Goal: Transaction & Acquisition: Purchase product/service

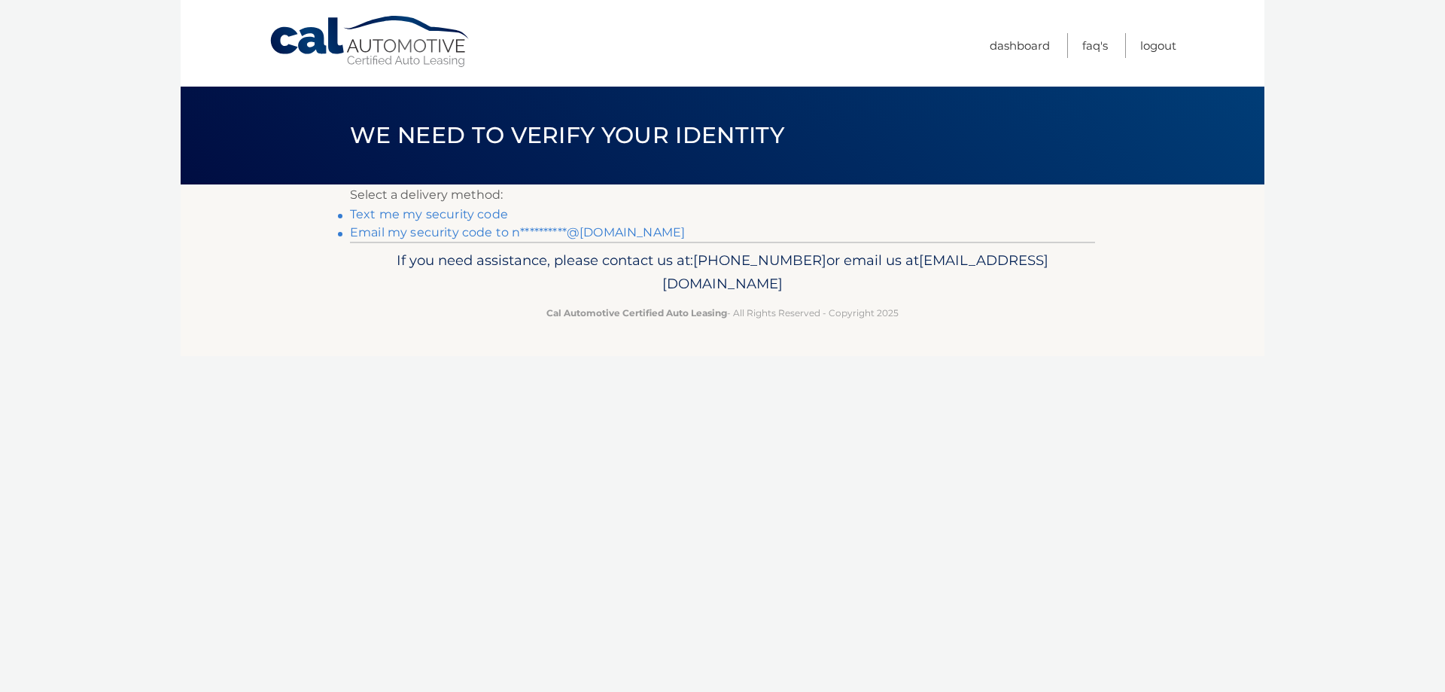
click at [441, 229] on link "**********" at bounding box center [517, 232] width 335 height 14
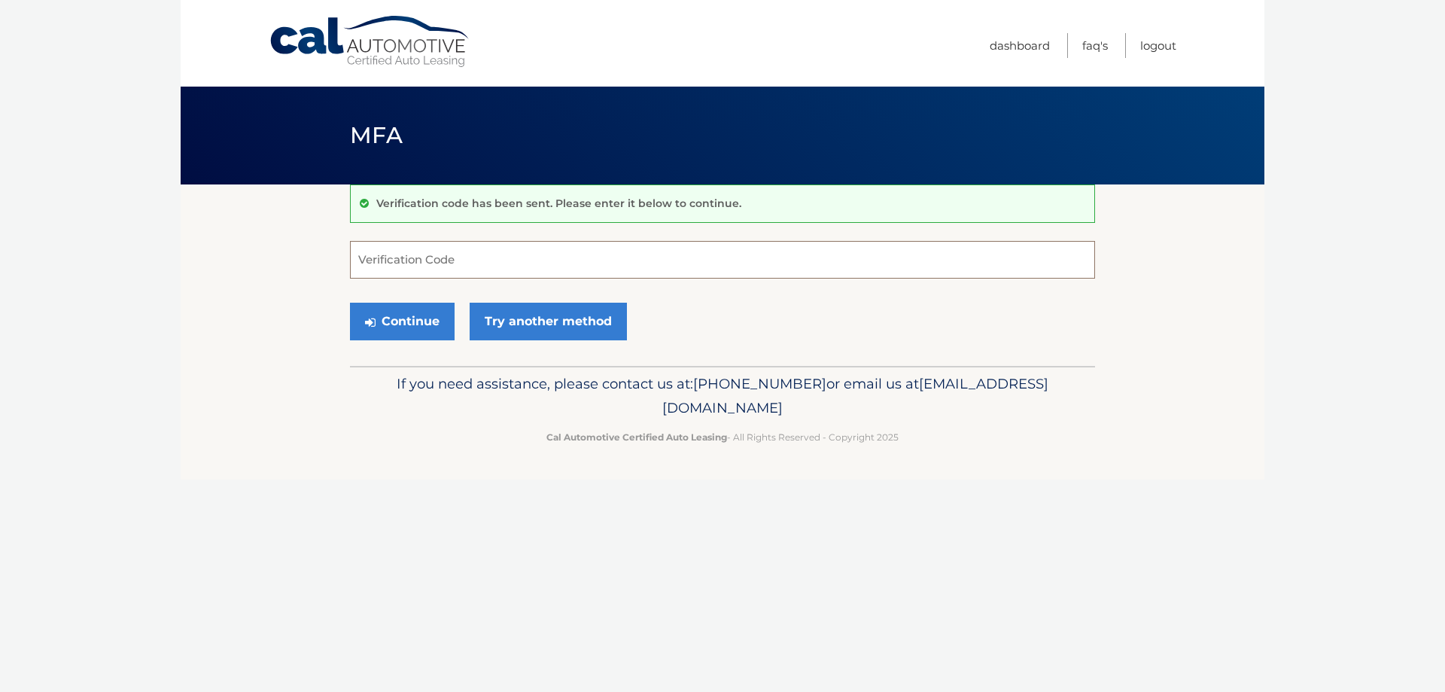
click at [405, 252] on input "Verification Code" at bounding box center [722, 260] width 745 height 38
paste input "256180"
click at [394, 317] on button "Continue" at bounding box center [402, 322] width 105 height 38
click at [491, 268] on input "256180" at bounding box center [722, 260] width 745 height 38
type input "256180"
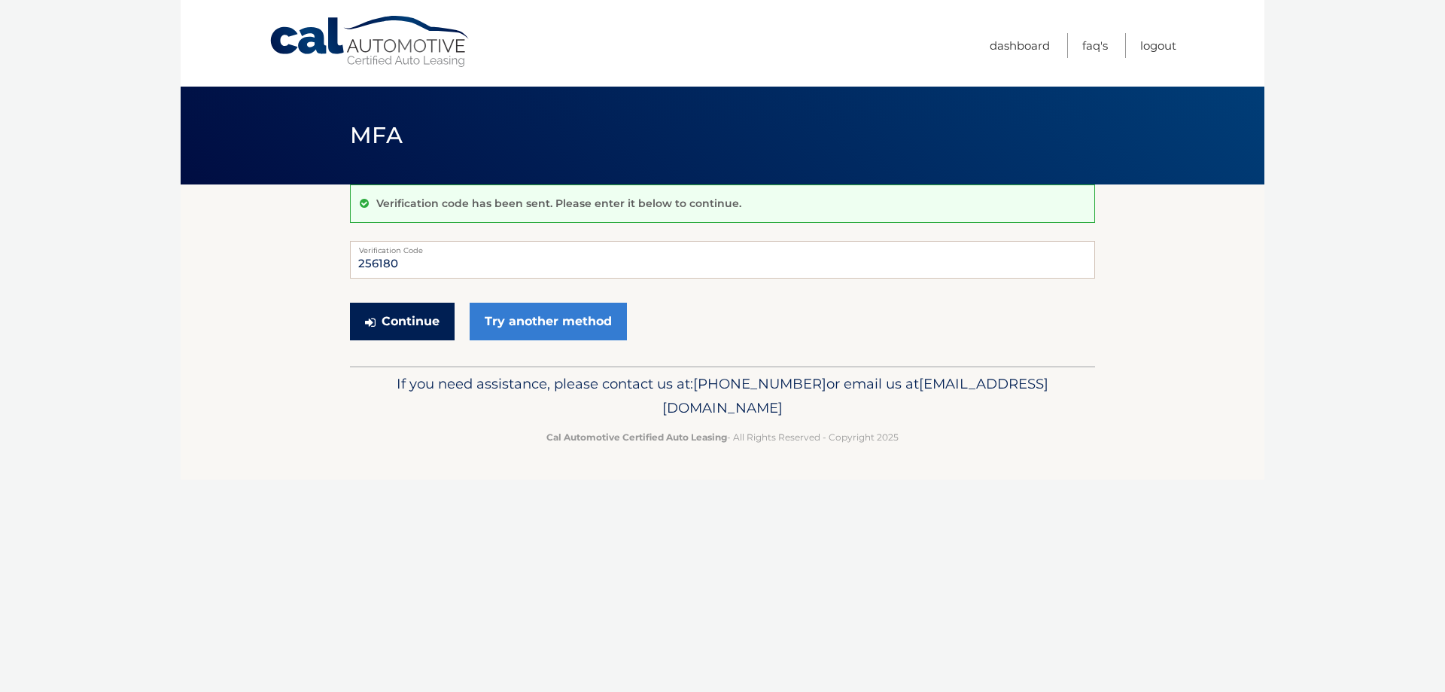
click at [394, 319] on button "Continue" at bounding box center [402, 322] width 105 height 38
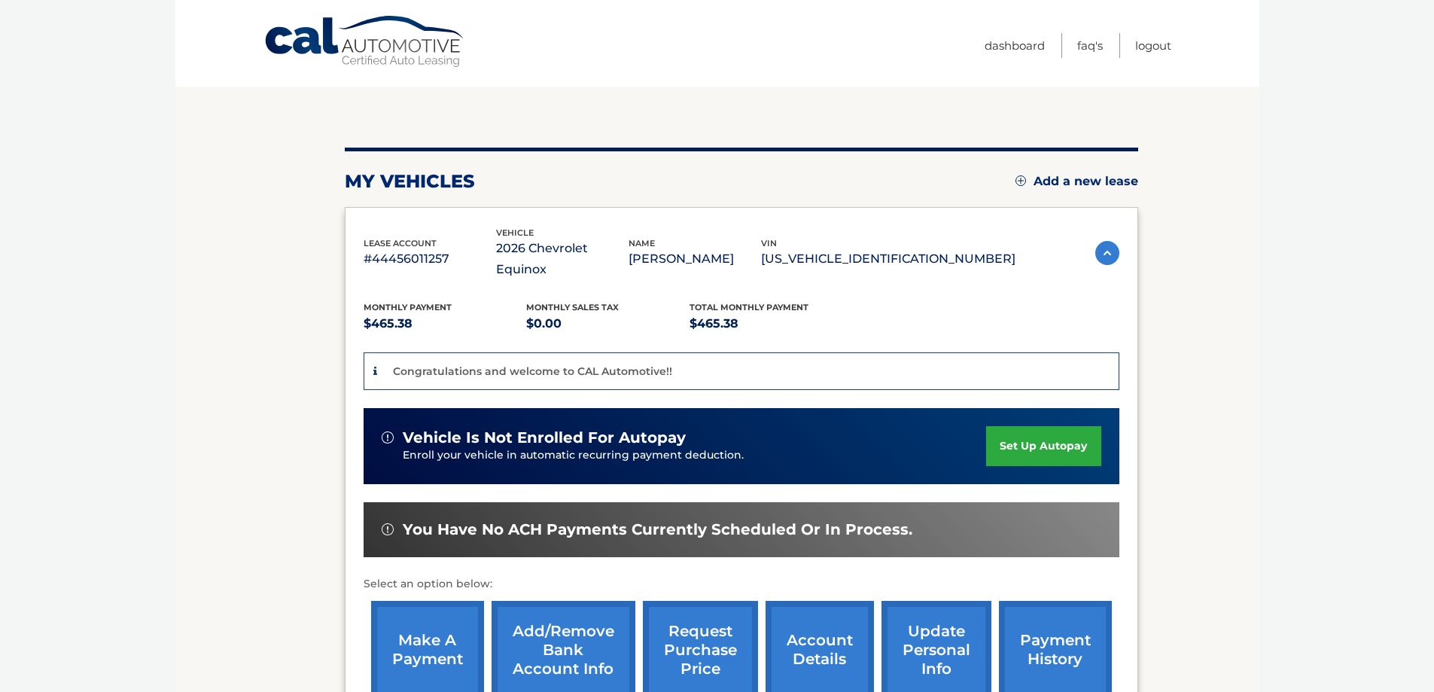
scroll to position [151, 0]
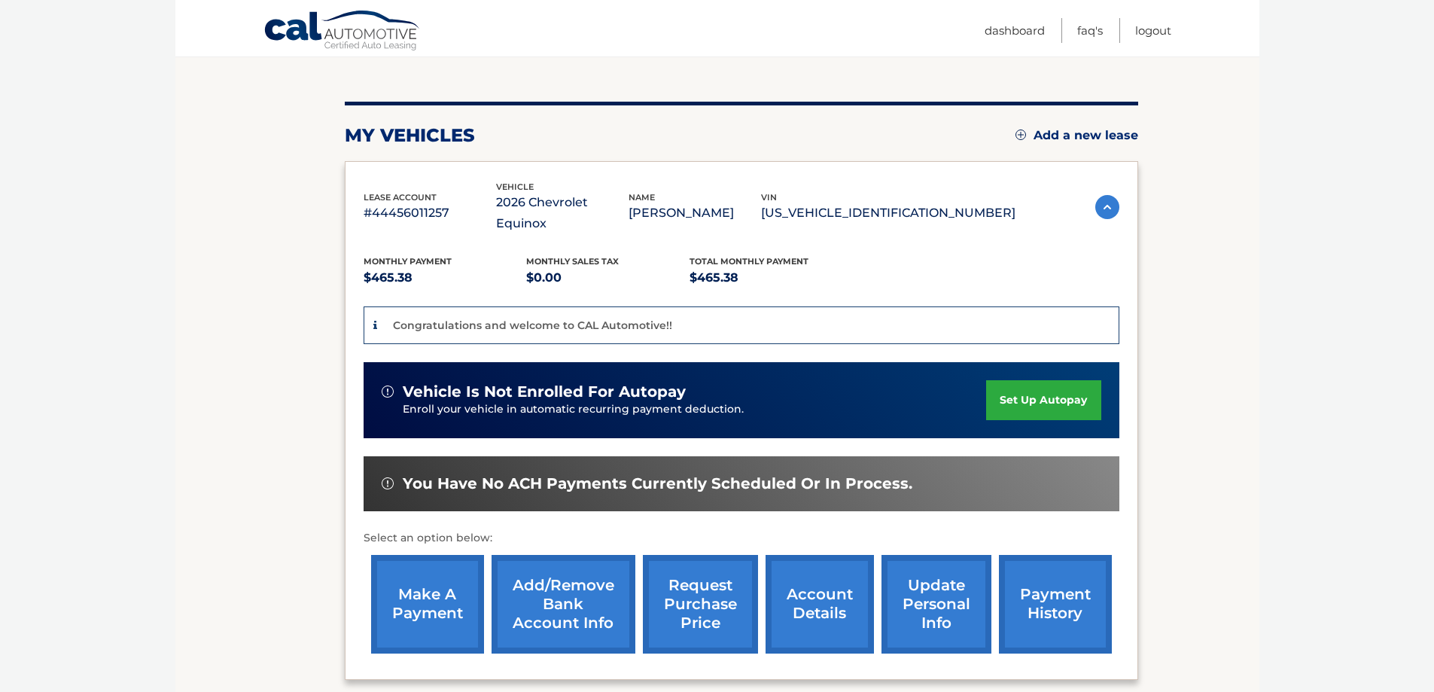
click at [425, 568] on link "make a payment" at bounding box center [427, 604] width 113 height 99
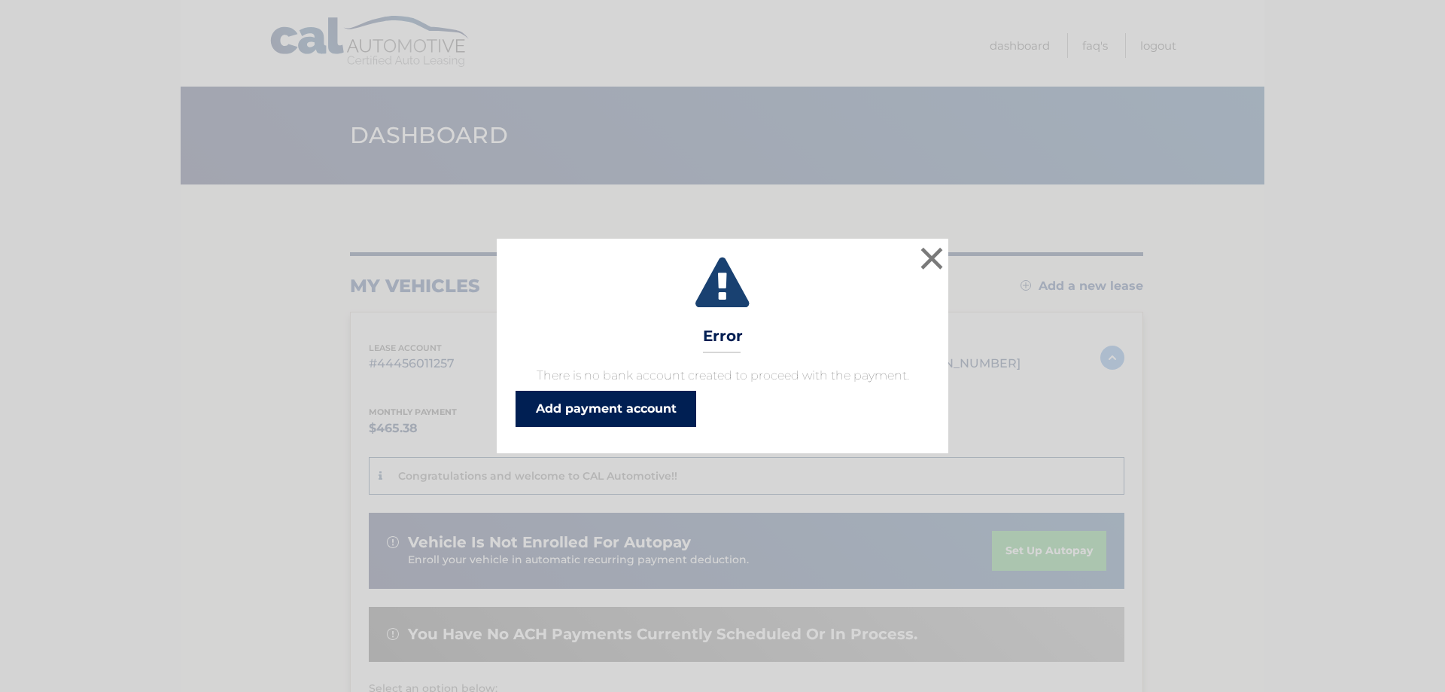
click at [643, 410] on link "Add payment account" at bounding box center [606, 409] width 181 height 36
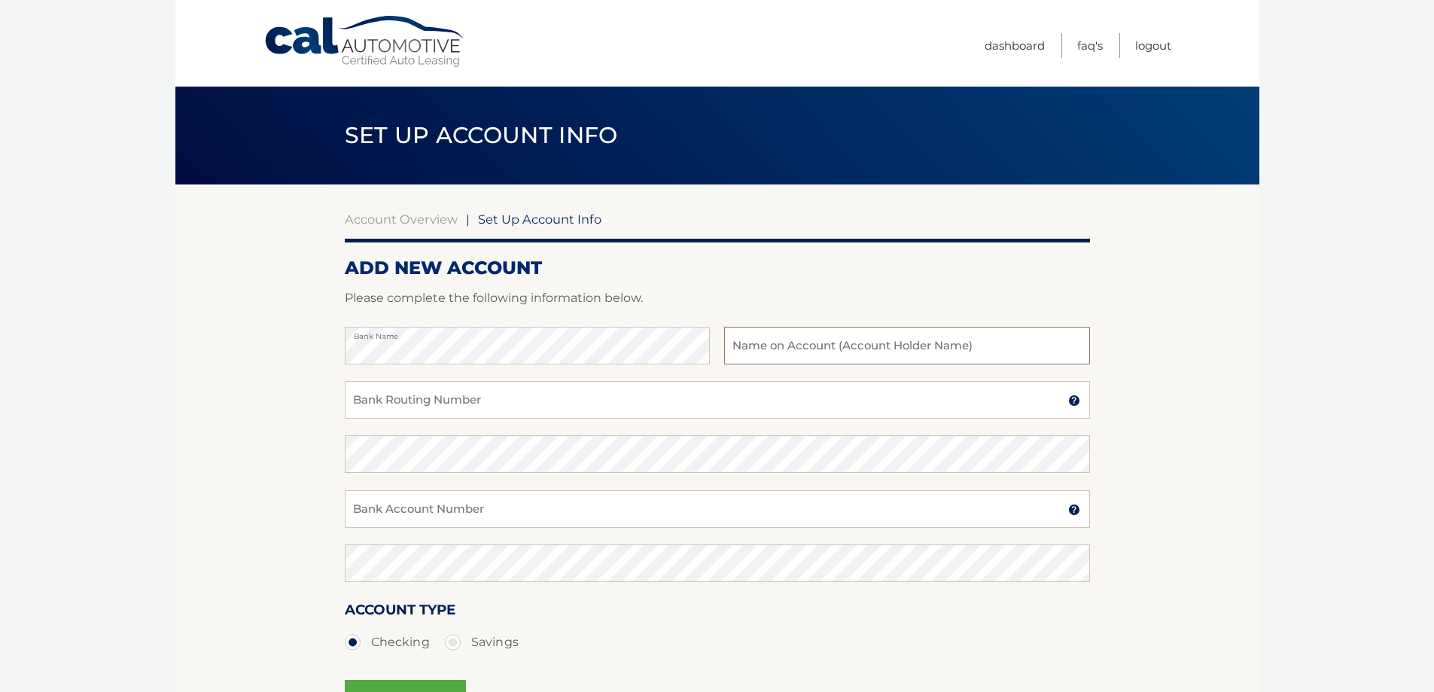
click at [741, 343] on input "text" at bounding box center [906, 346] width 365 height 38
type input "[PERSON_NAME]"
click at [416, 403] on input "Bank Routing Number" at bounding box center [717, 400] width 745 height 38
type input "021313103"
click at [625, 504] on input "Bank Account Number" at bounding box center [717, 509] width 745 height 38
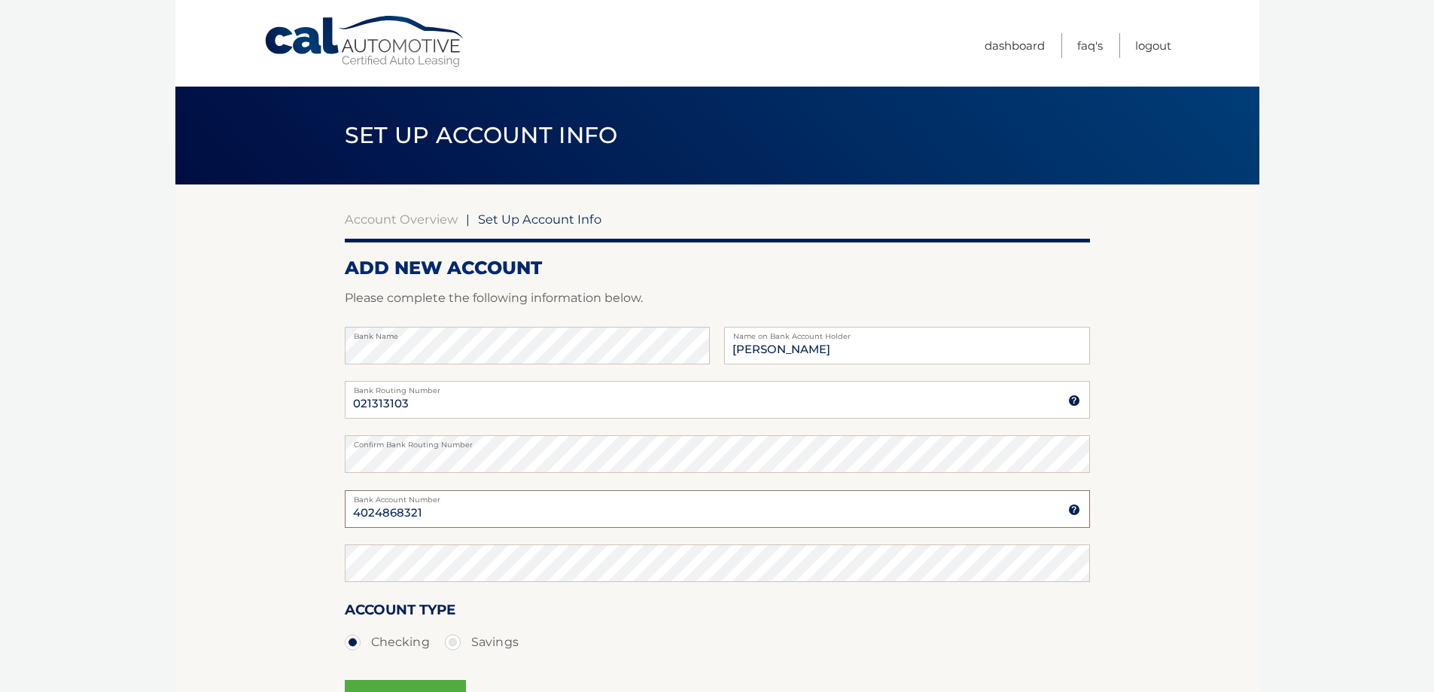
type input "4024868321"
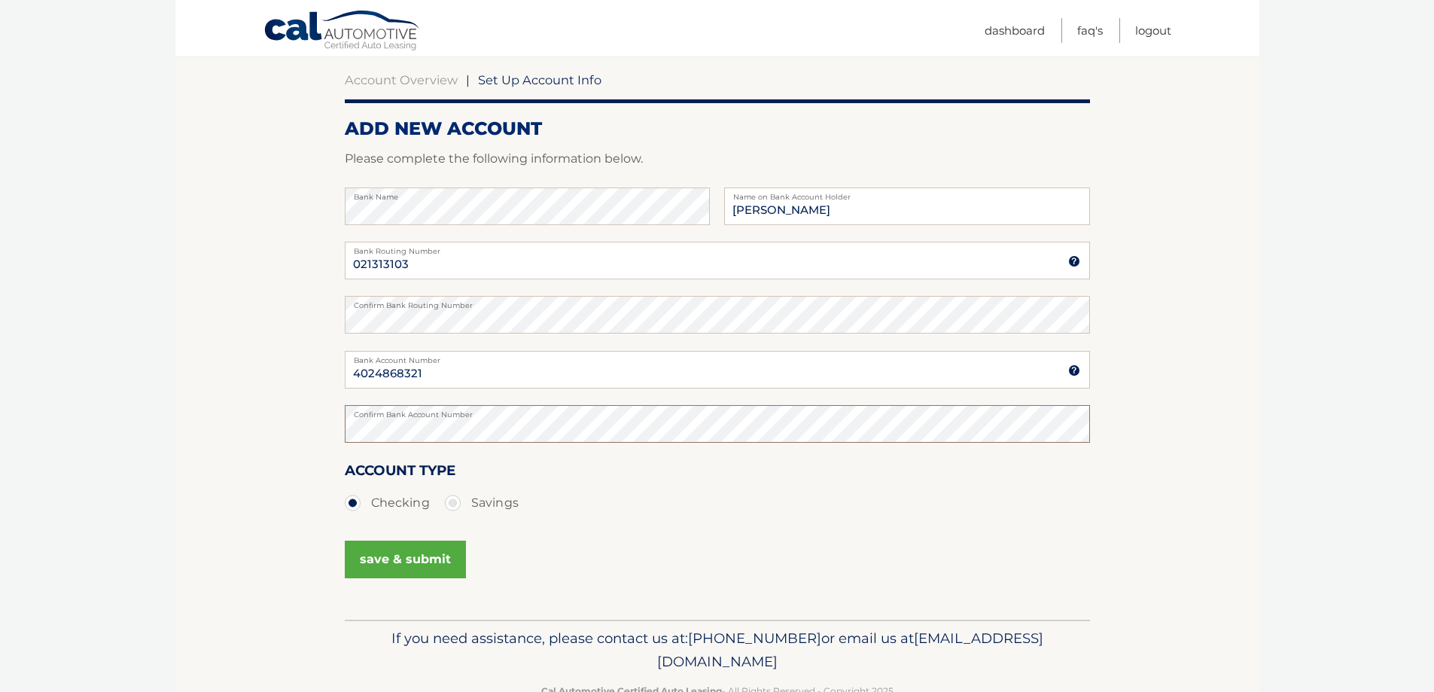
scroll to position [151, 0]
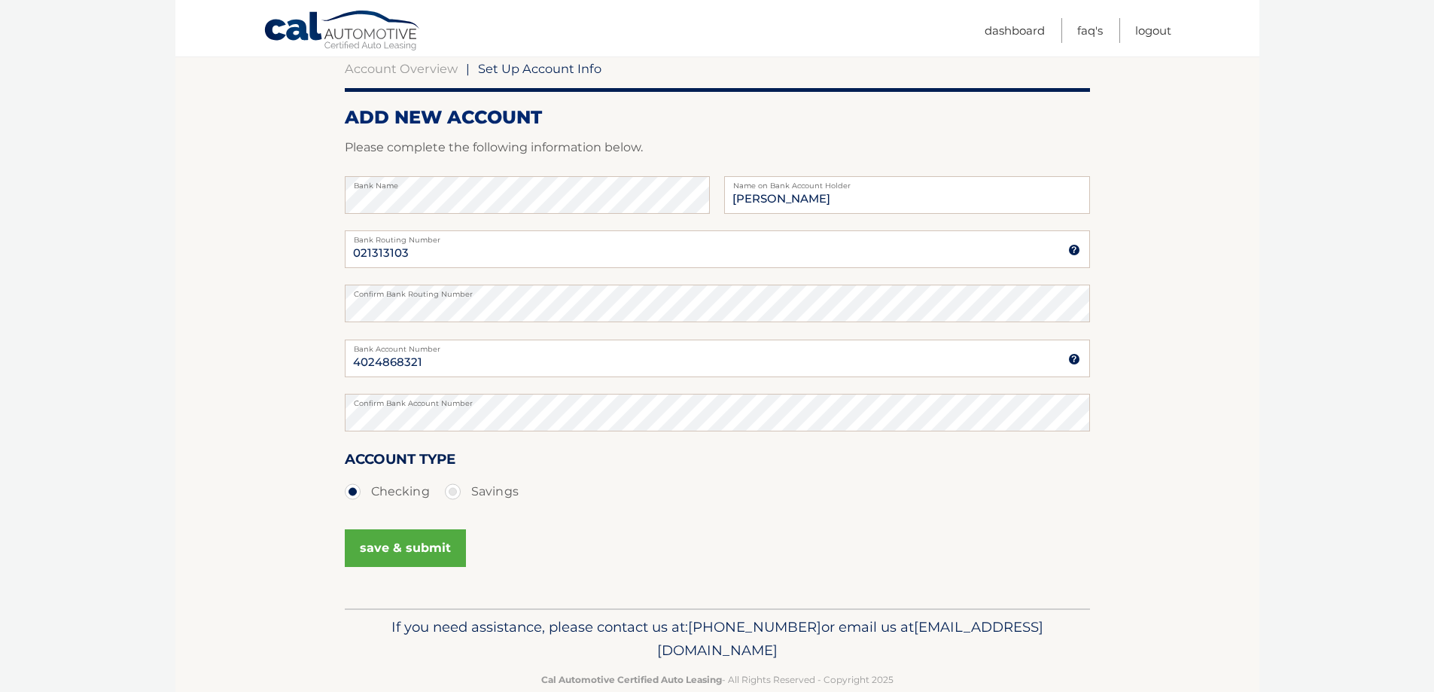
click at [421, 554] on button "save & submit" at bounding box center [405, 548] width 121 height 38
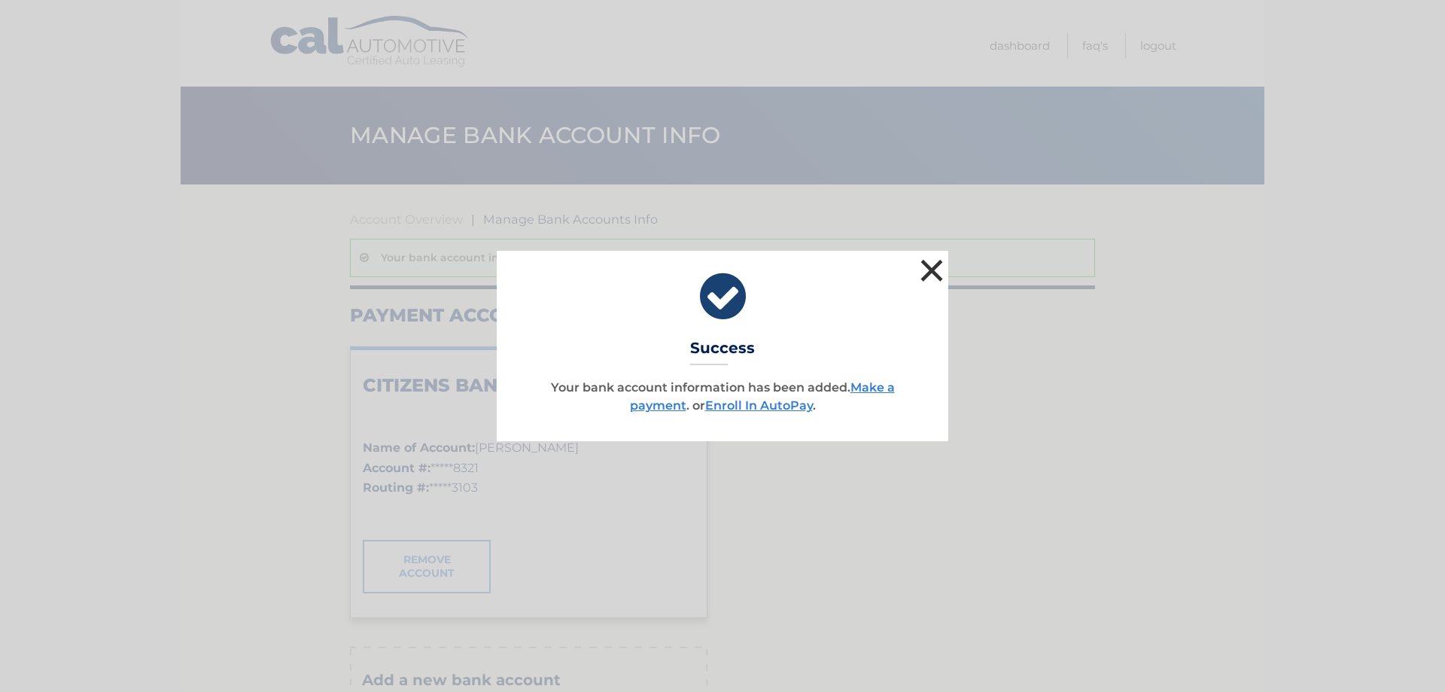
click at [929, 263] on button "×" at bounding box center [932, 270] width 30 height 30
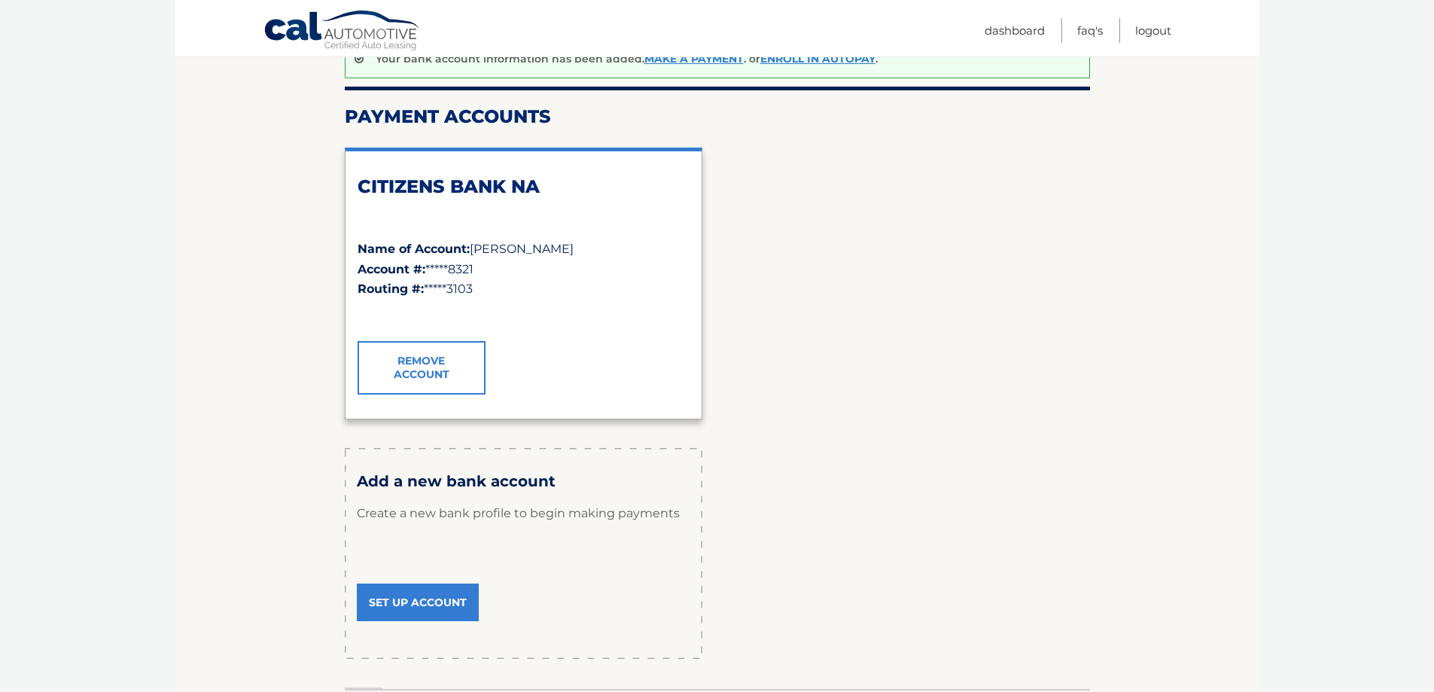
scroll to position [9, 0]
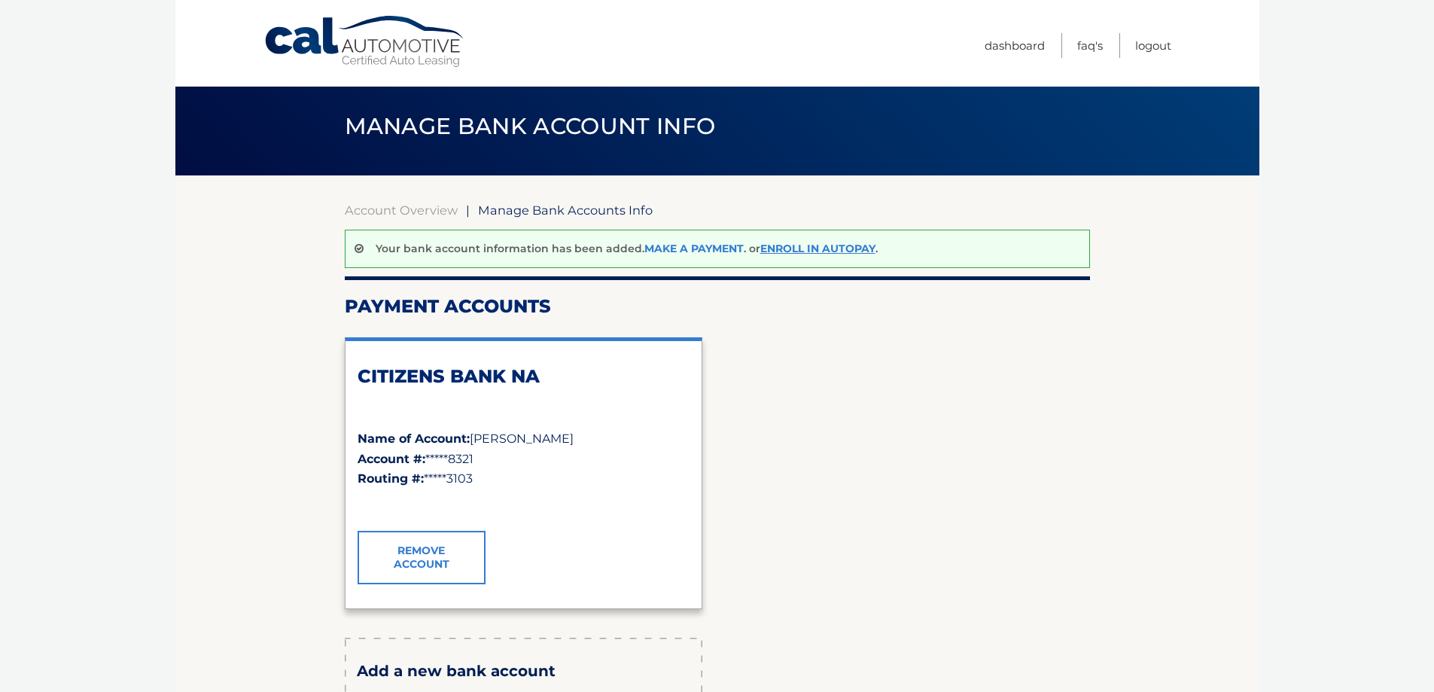
click at [664, 241] on div "Your bank account information has been added. Make a payment . or Enroll In Aut…" at bounding box center [717, 249] width 745 height 38
click at [696, 244] on link "Make a payment" at bounding box center [693, 249] width 99 height 14
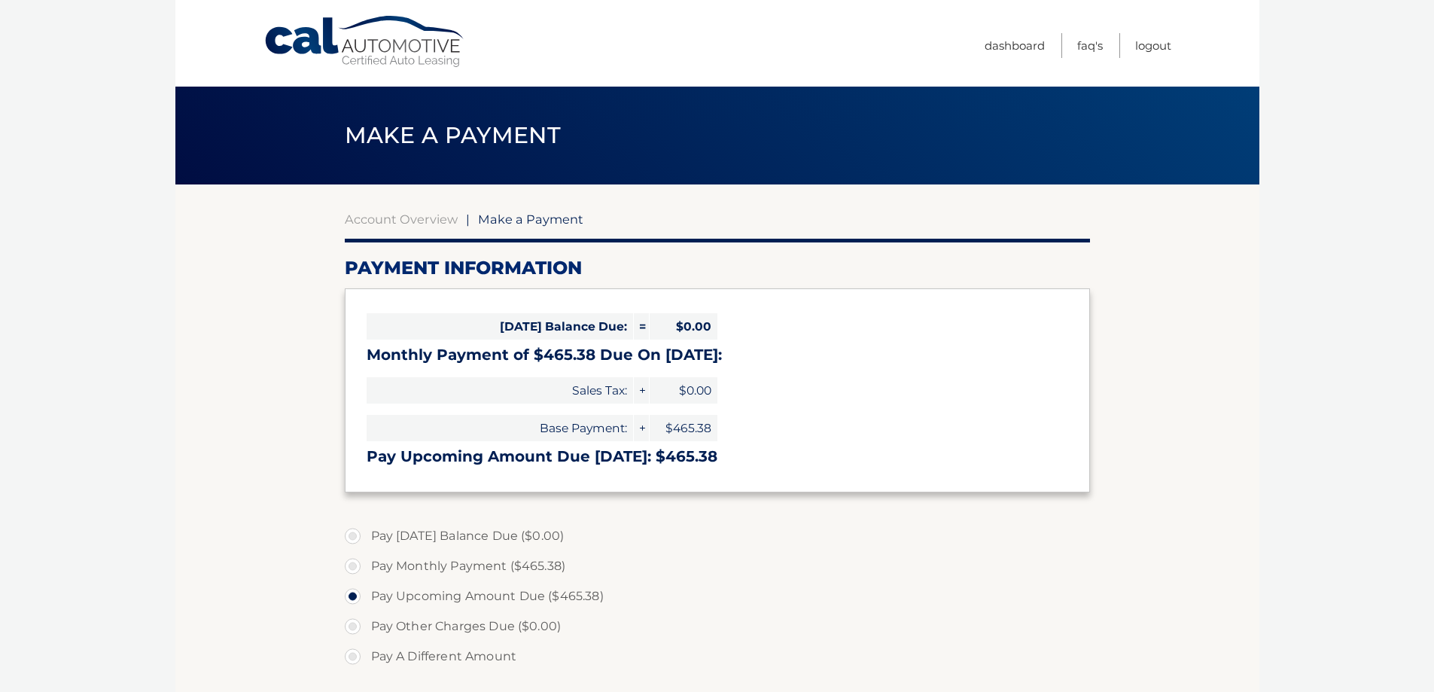
select select "Y2VjNWM2ZGUtODgxNS00YjI4LWI3NWQtMjAxYmNlM2MxMGFj"
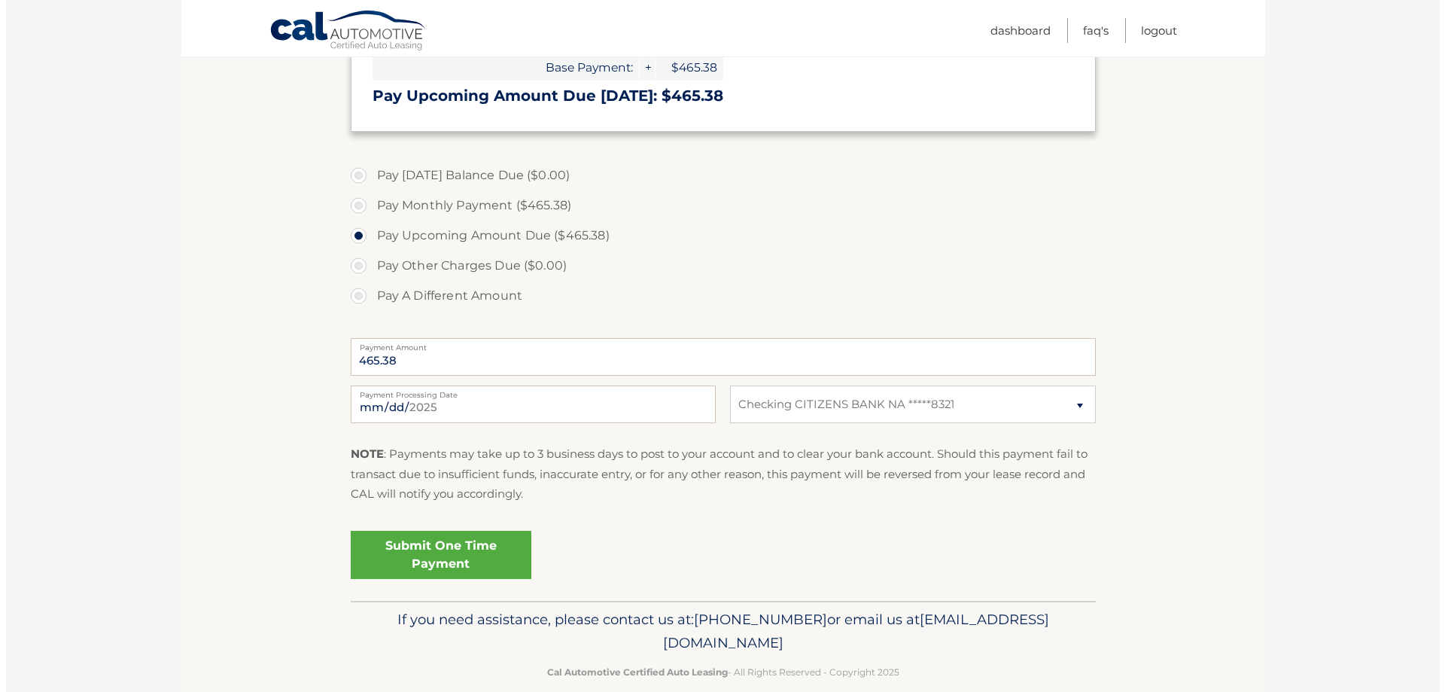
scroll to position [376, 0]
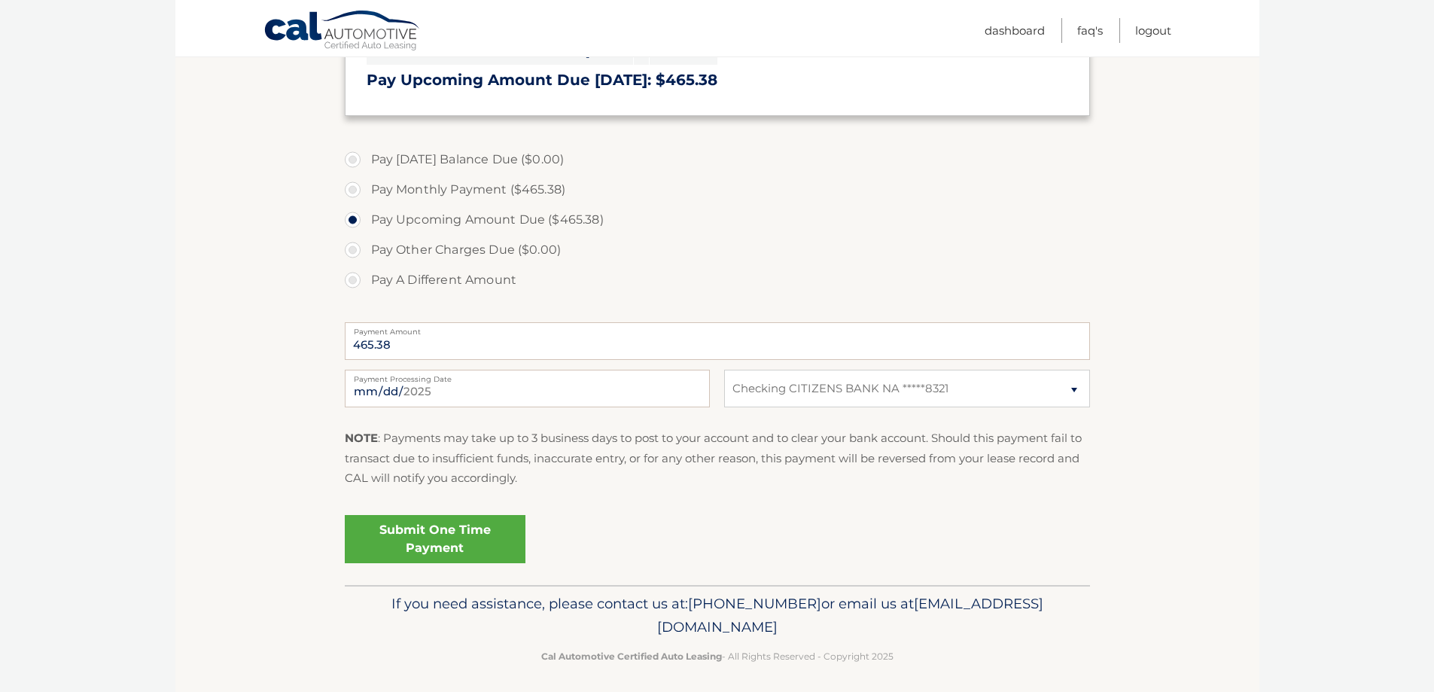
click at [444, 541] on link "Submit One Time Payment" at bounding box center [435, 539] width 181 height 48
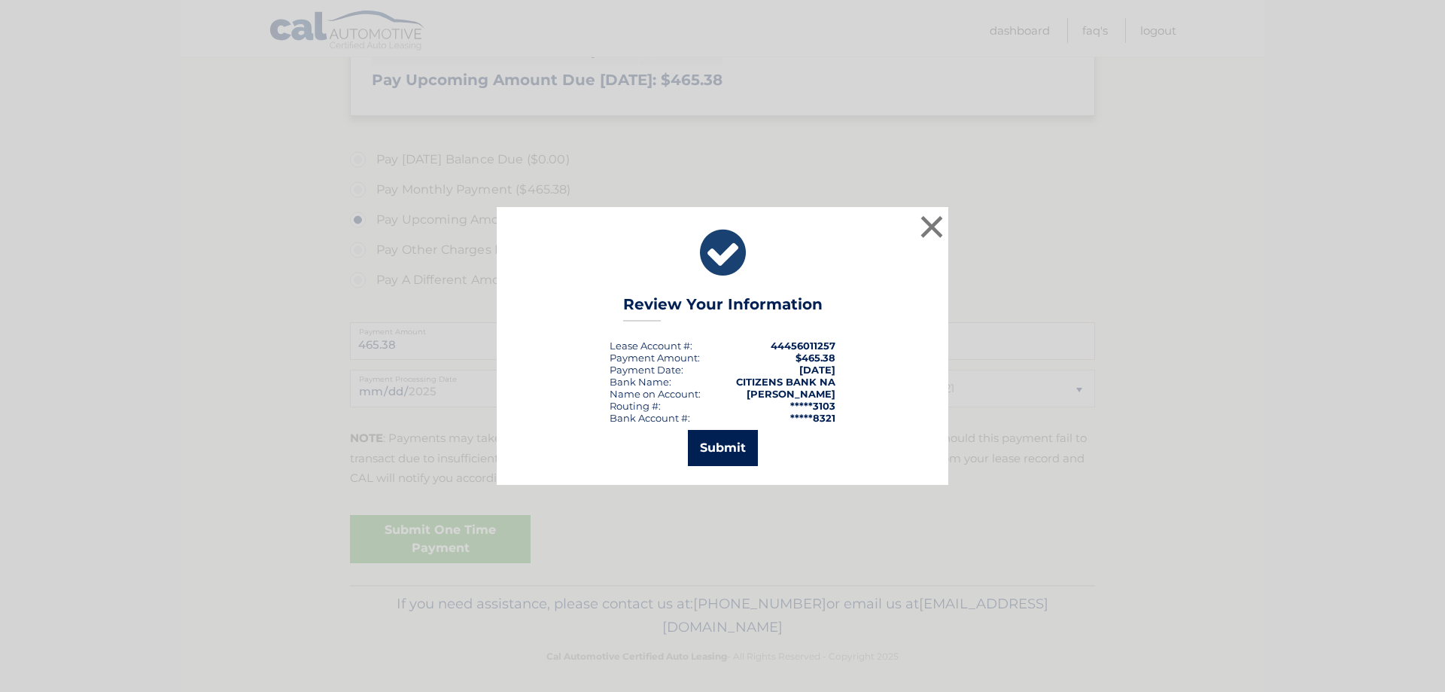
click at [717, 451] on button "Submit" at bounding box center [723, 448] width 70 height 36
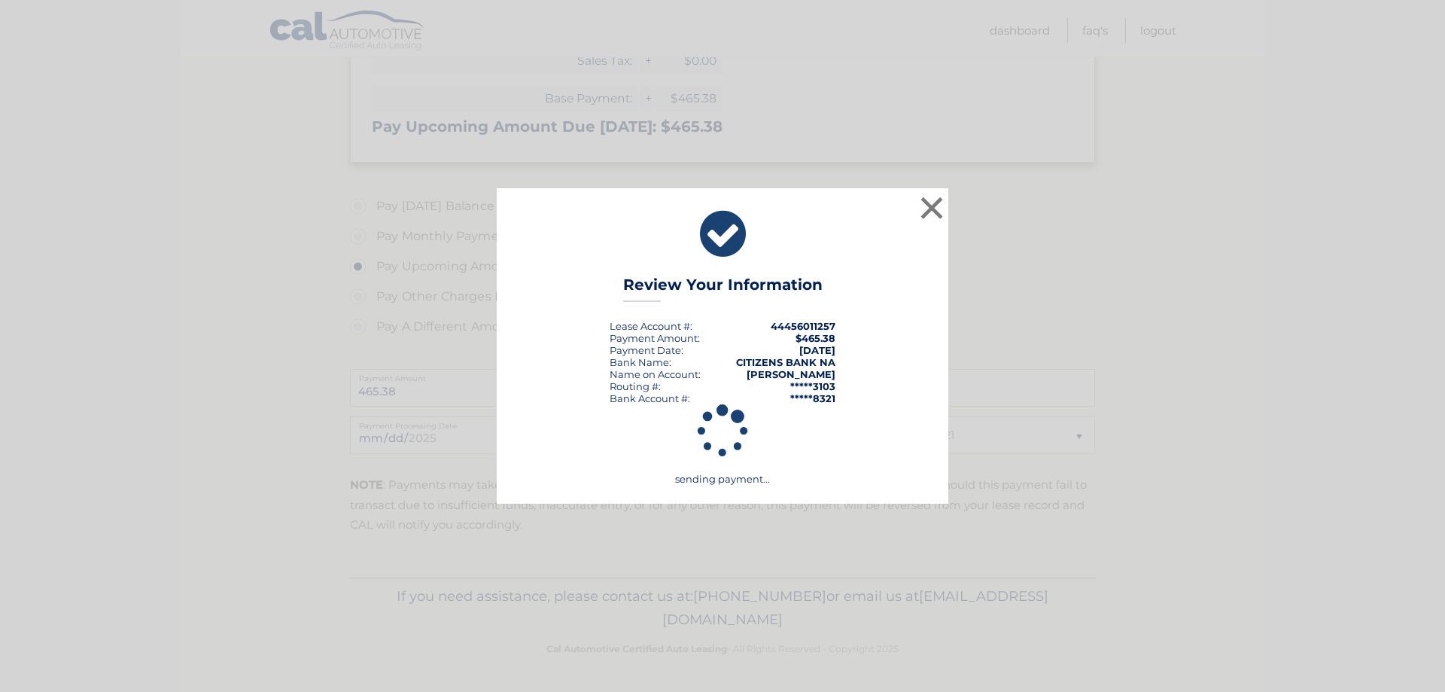
scroll to position [330, 0]
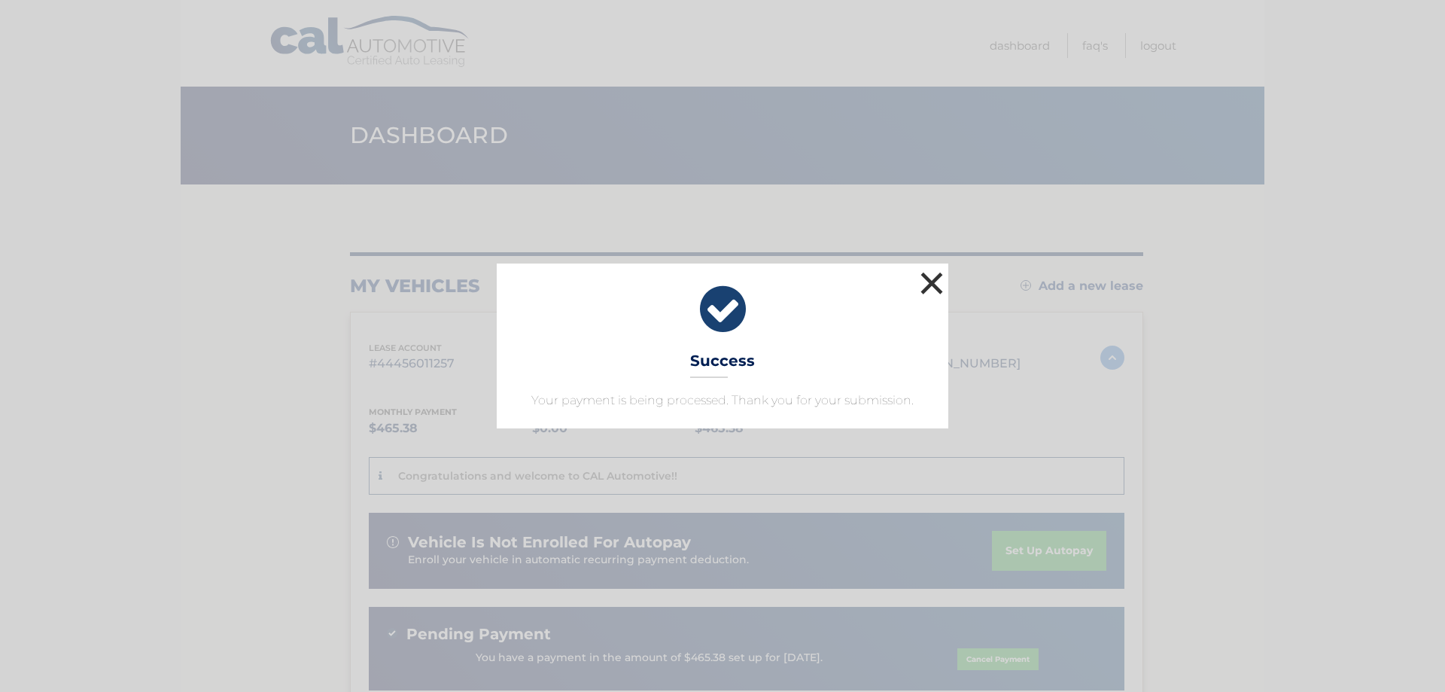
click at [926, 285] on button "×" at bounding box center [932, 283] width 30 height 30
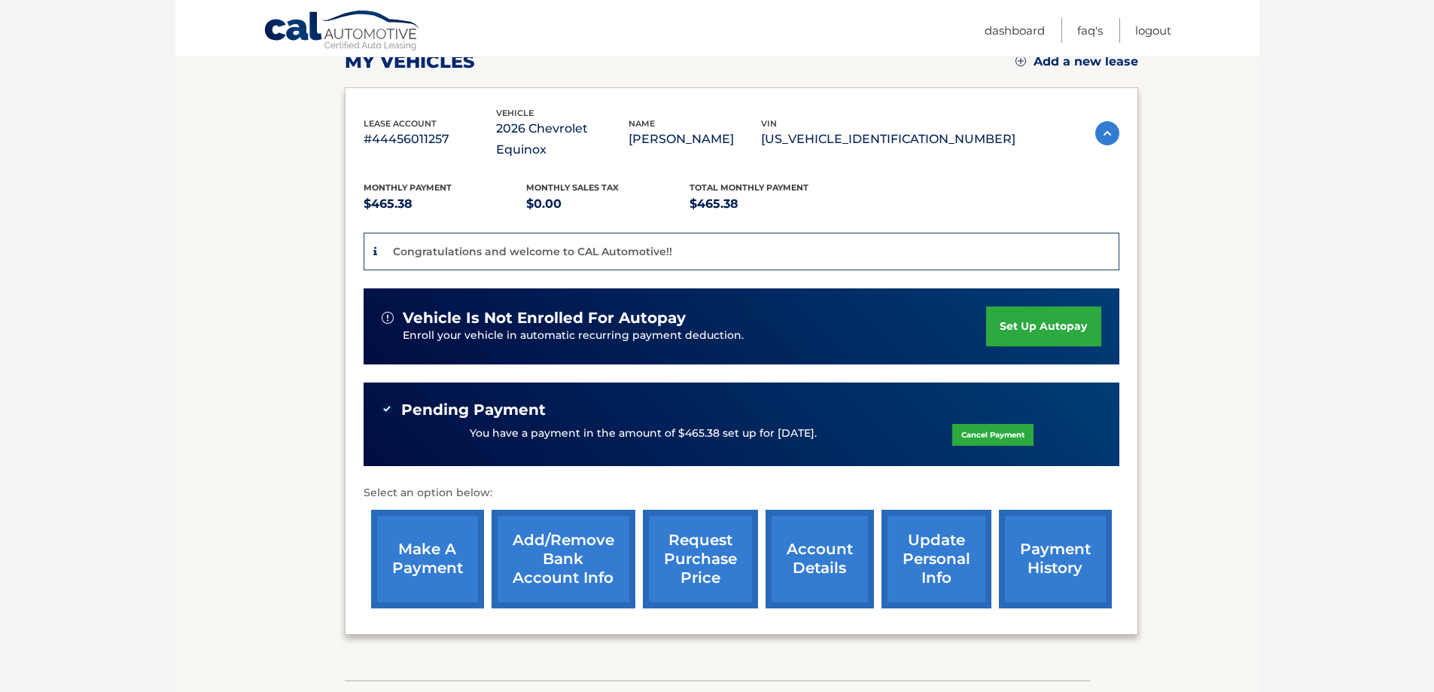
scroll to position [226, 0]
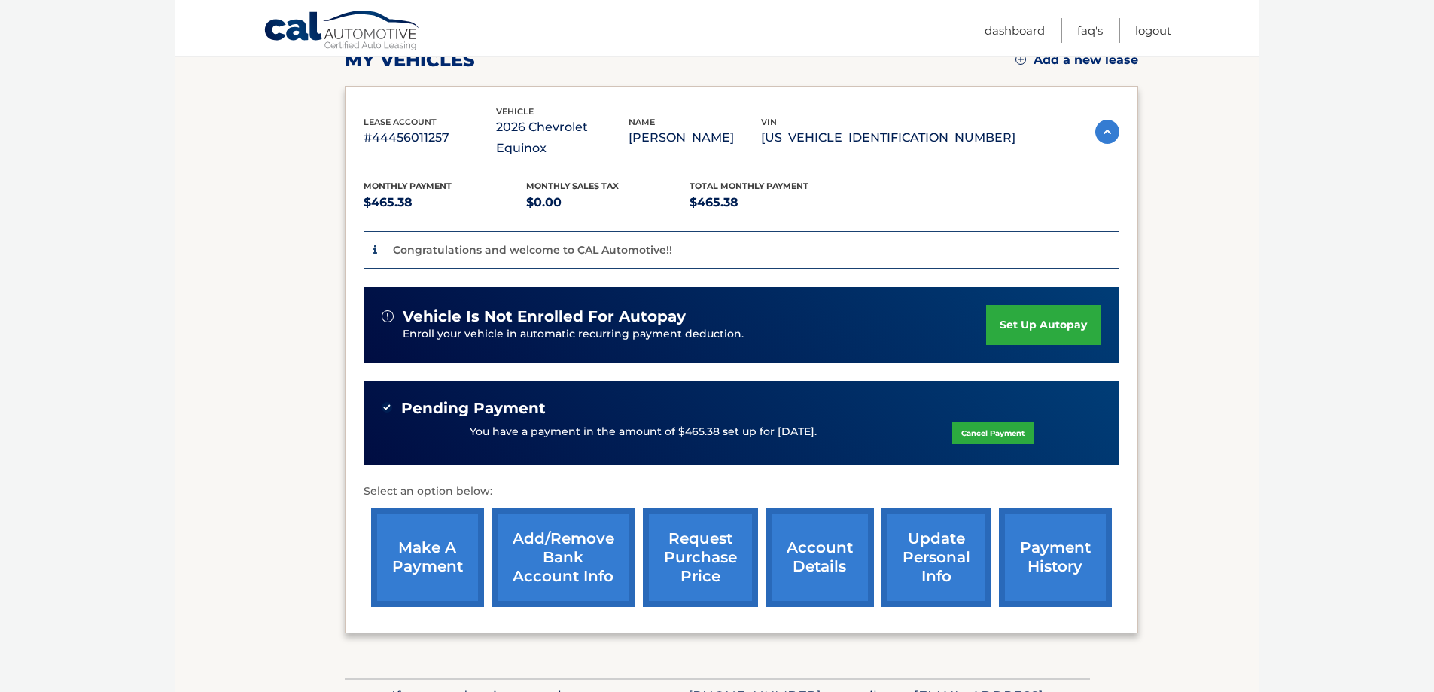
click at [823, 540] on link "account details" at bounding box center [819, 557] width 108 height 99
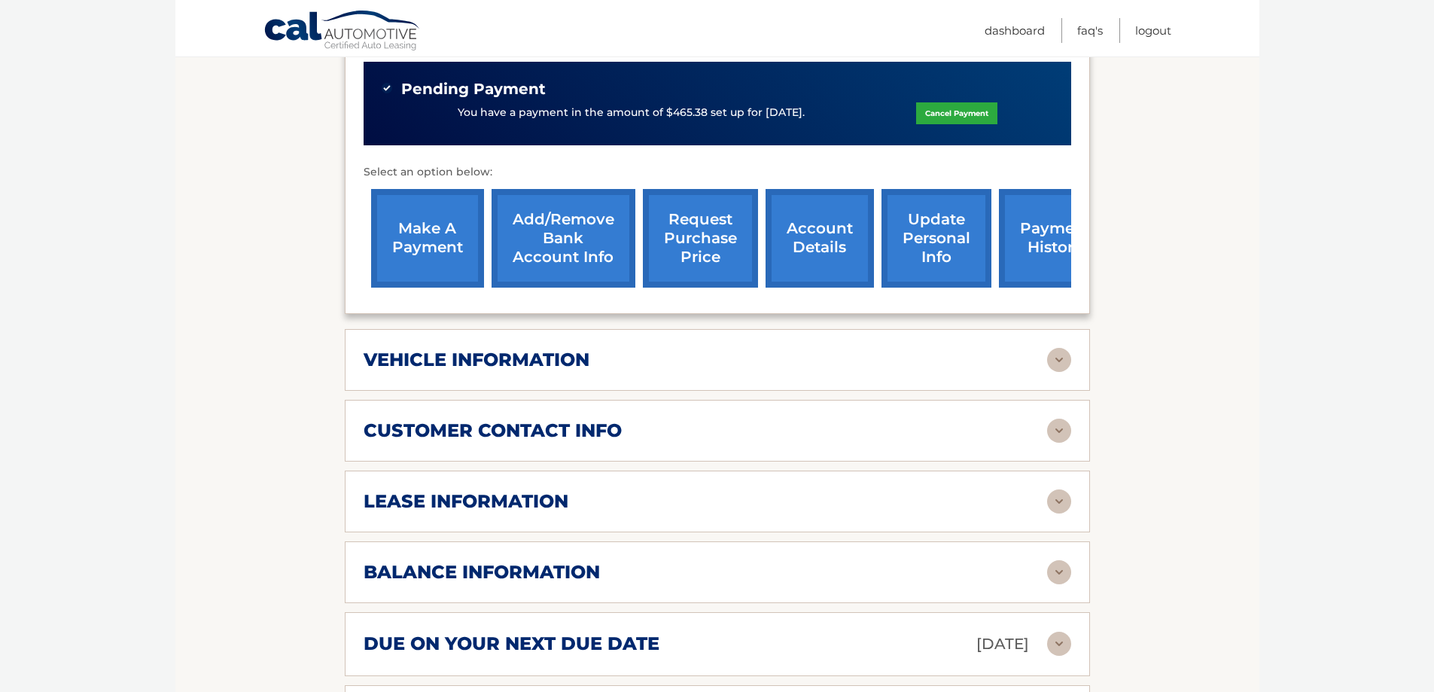
scroll to position [527, 0]
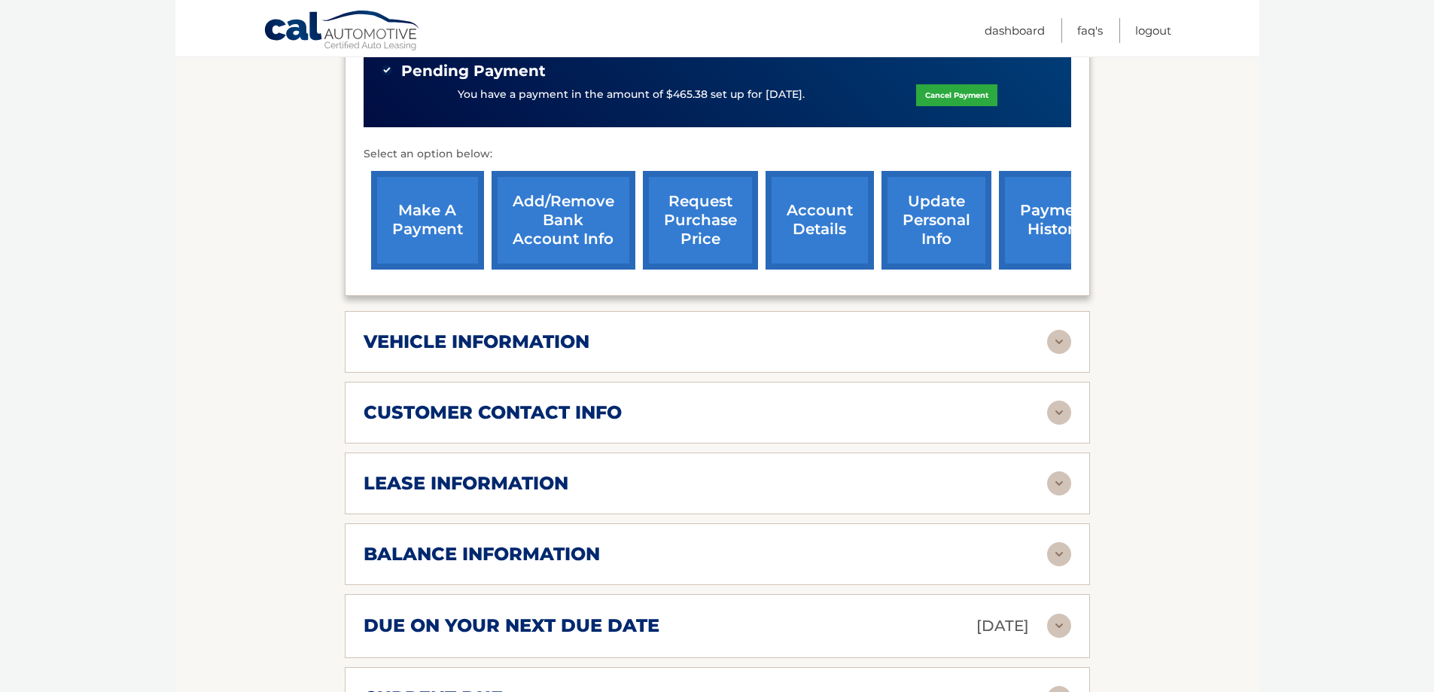
click at [1057, 471] on img at bounding box center [1059, 483] width 24 height 24
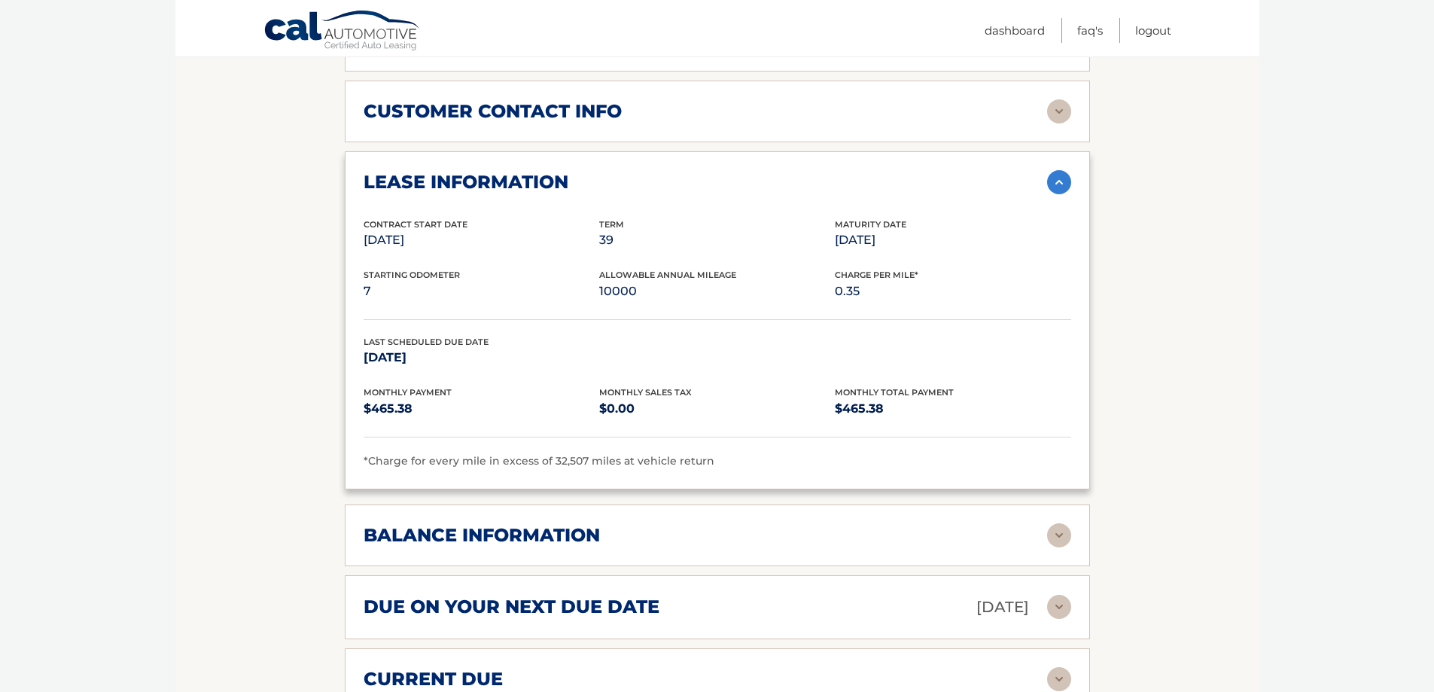
scroll to position [978, 0]
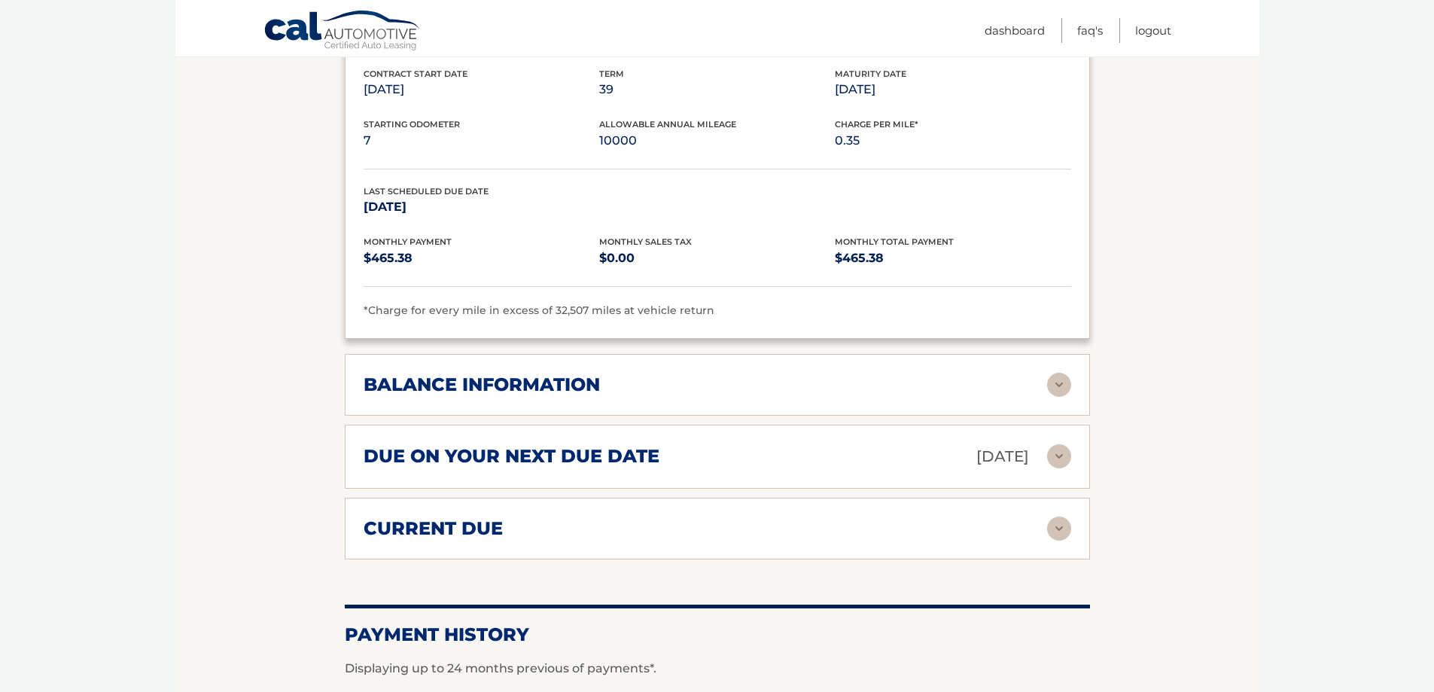
click at [1058, 444] on img at bounding box center [1059, 456] width 24 height 24
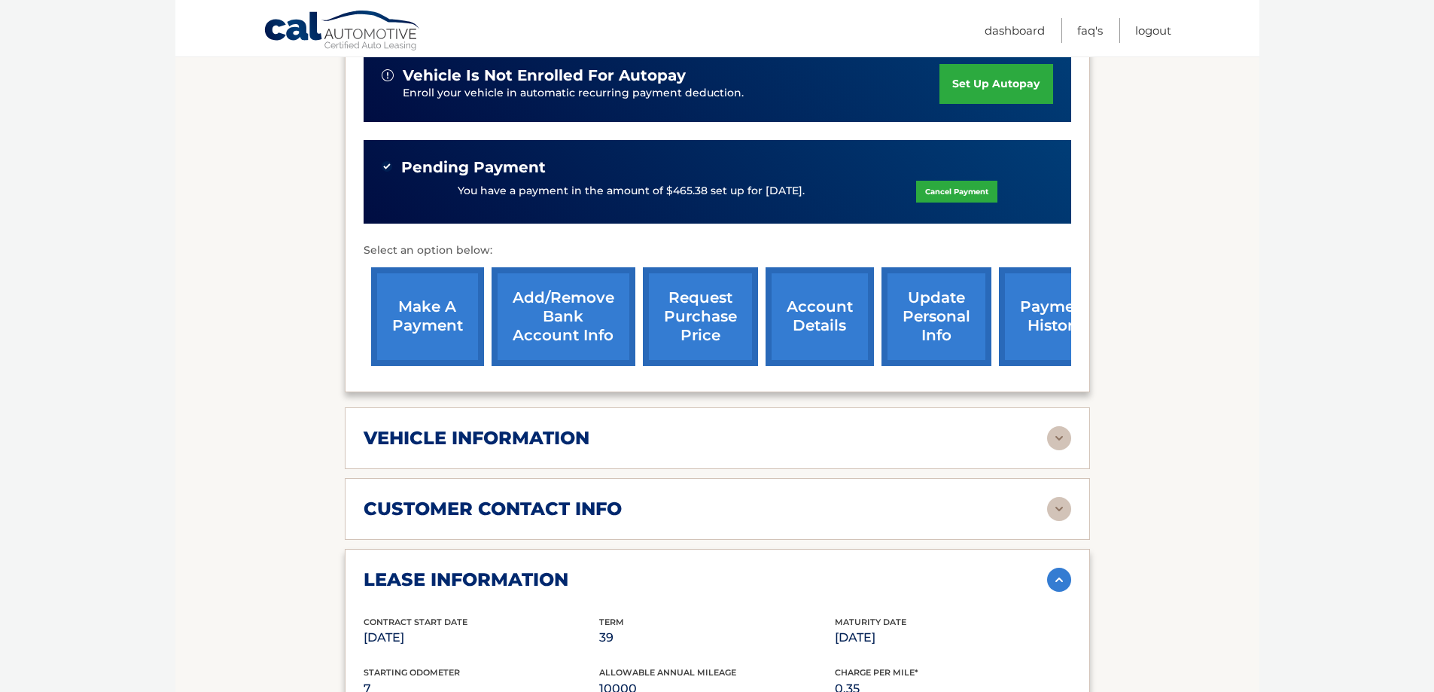
scroll to position [301, 0]
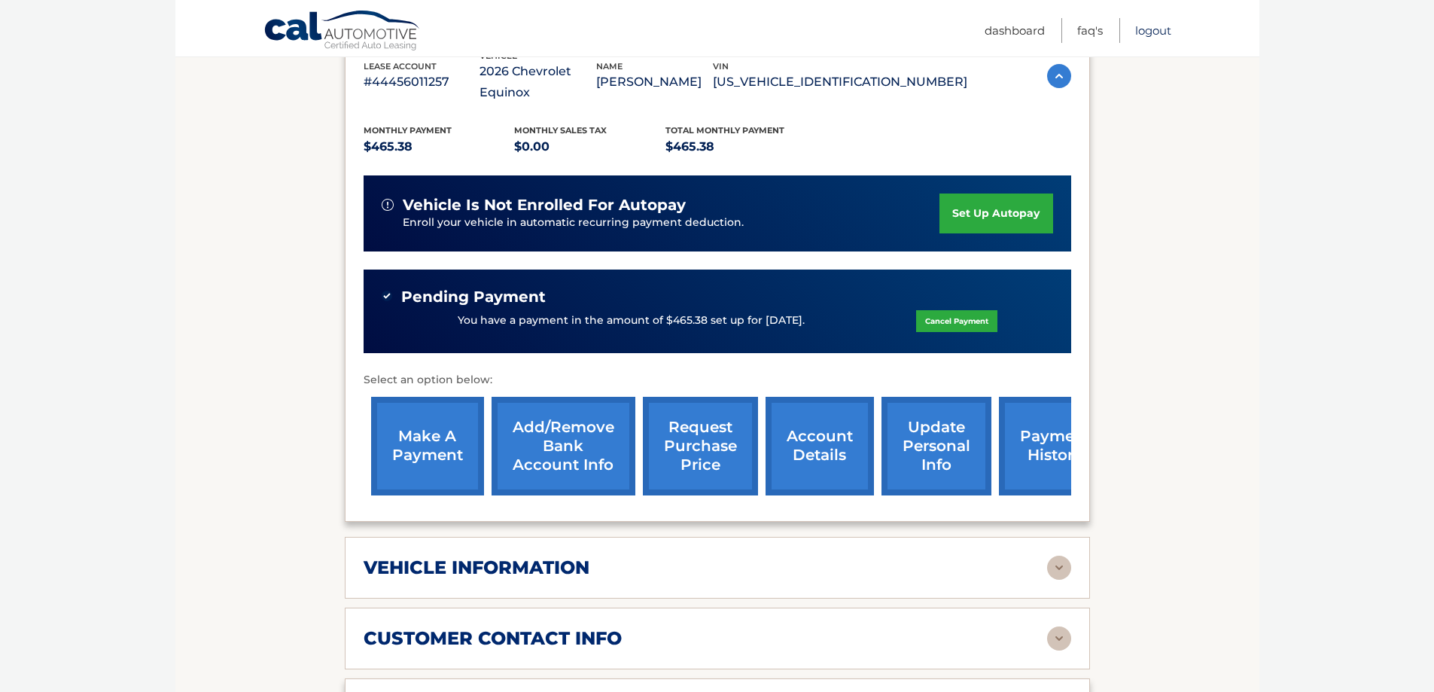
click at [1153, 35] on link "Logout" at bounding box center [1153, 30] width 36 height 25
